Goal: Information Seeking & Learning: Find specific fact

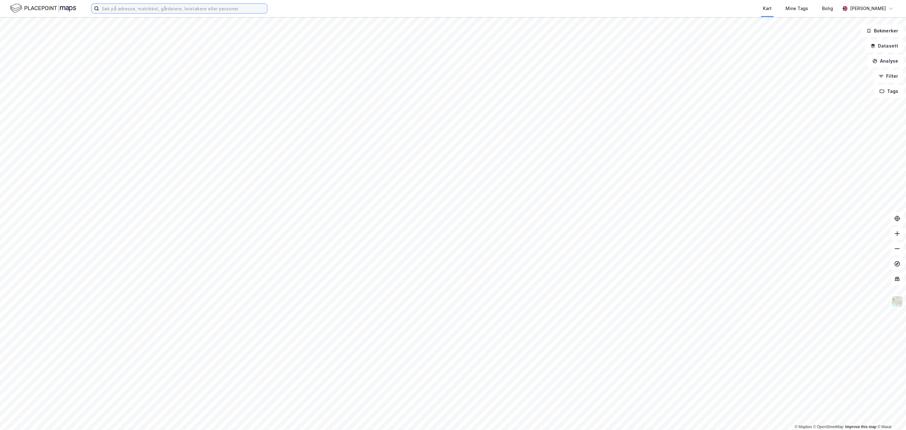
click at [165, 8] on input at bounding box center [183, 8] width 168 height 9
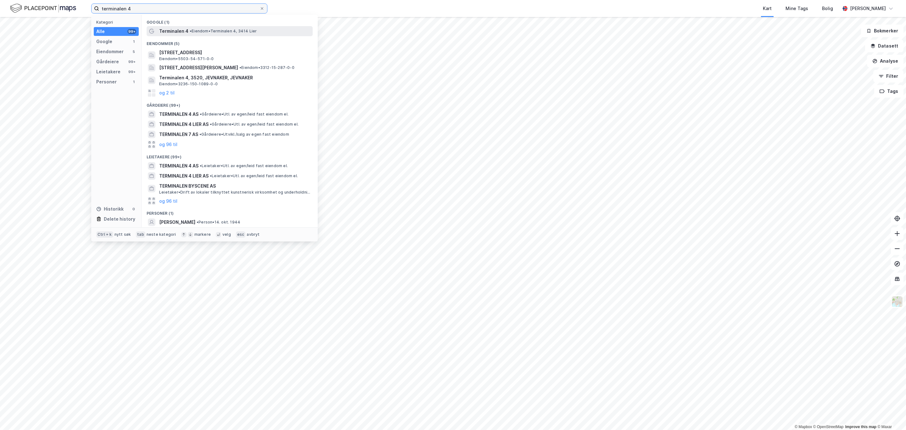
type input "terminalen 4"
click at [180, 28] on span "Terminalen 4" at bounding box center [173, 31] width 29 height 8
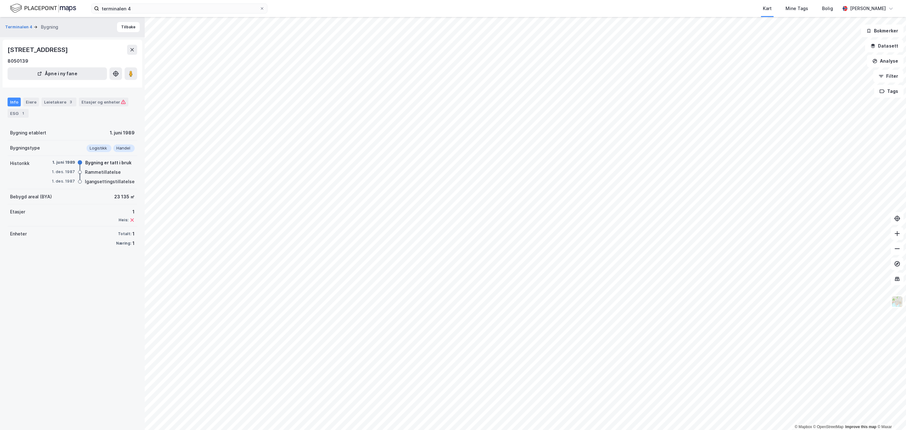
click at [29, 107] on div "Info Eiere Leietakere 3 Etasjer og enheter ESG 1" at bounding box center [73, 108] width 130 height 20
click at [29, 98] on div "Eiere" at bounding box center [31, 102] width 16 height 9
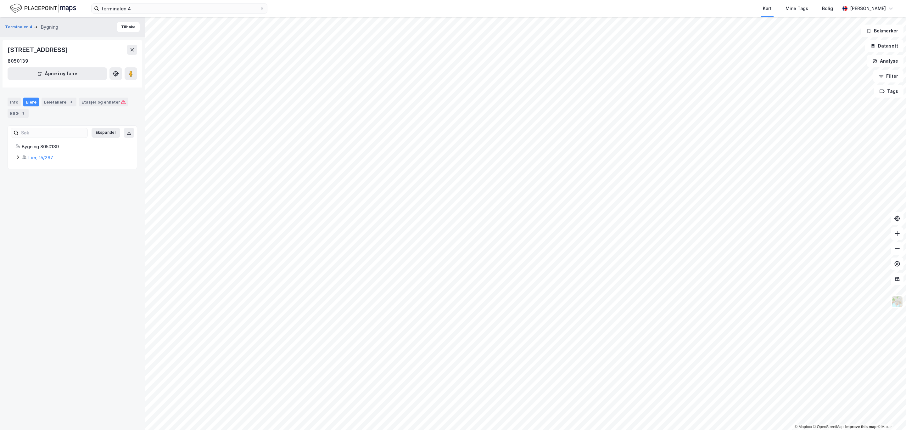
click at [15, 156] on icon at bounding box center [17, 157] width 5 height 5
click at [40, 191] on icon at bounding box center [40, 189] width 5 height 5
